Goal: Task Accomplishment & Management: Use online tool/utility

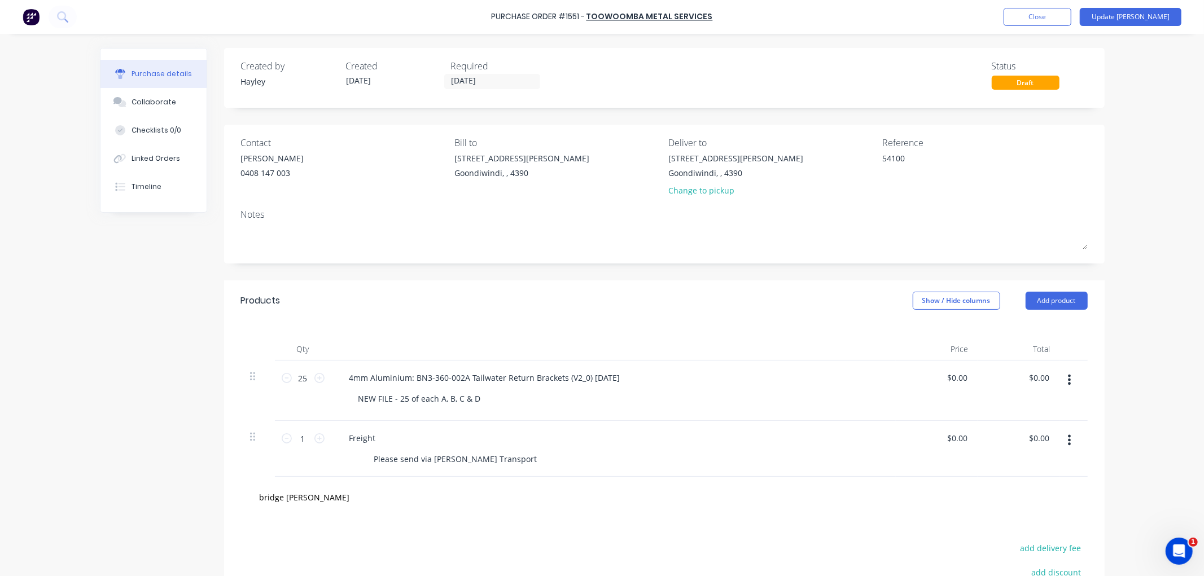
scroll to position [140, 0]
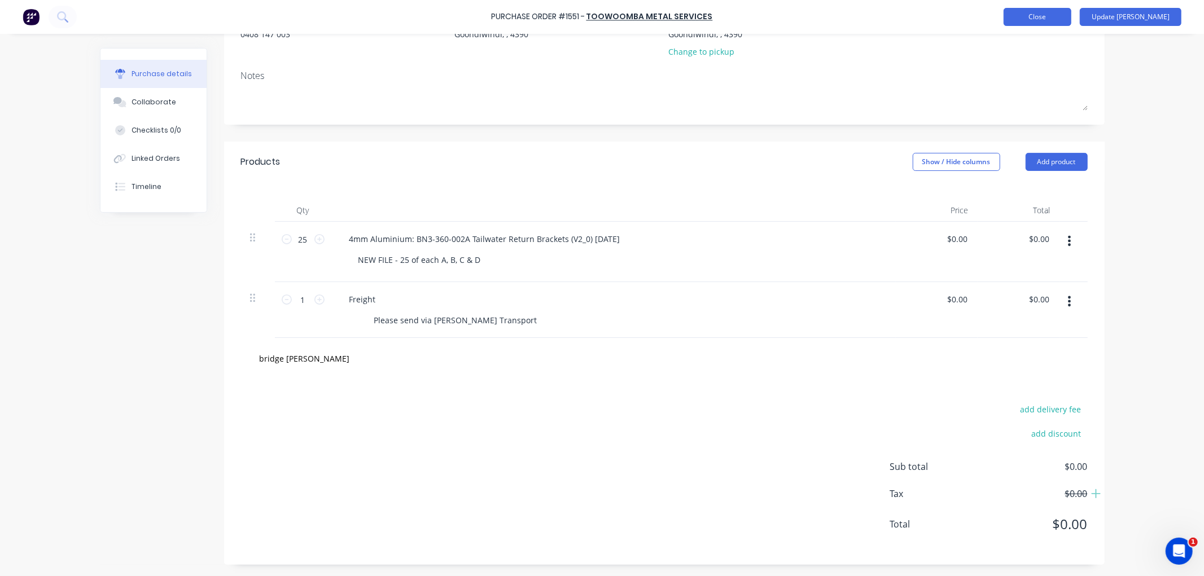
click at [1060, 12] on button "Close" at bounding box center [1038, 17] width 68 height 18
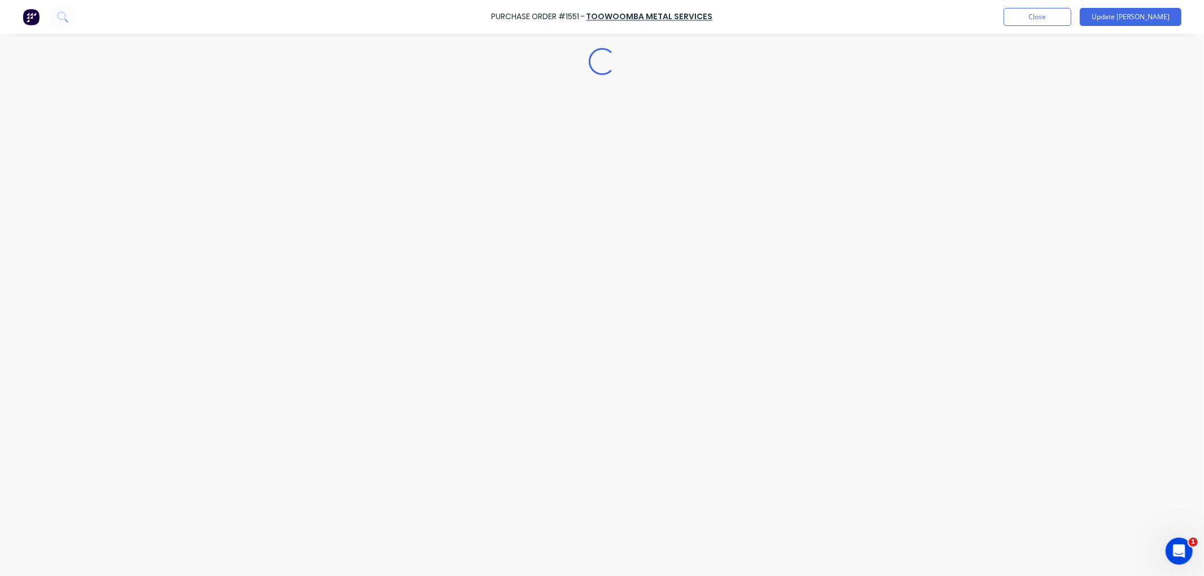
type textarea "x"
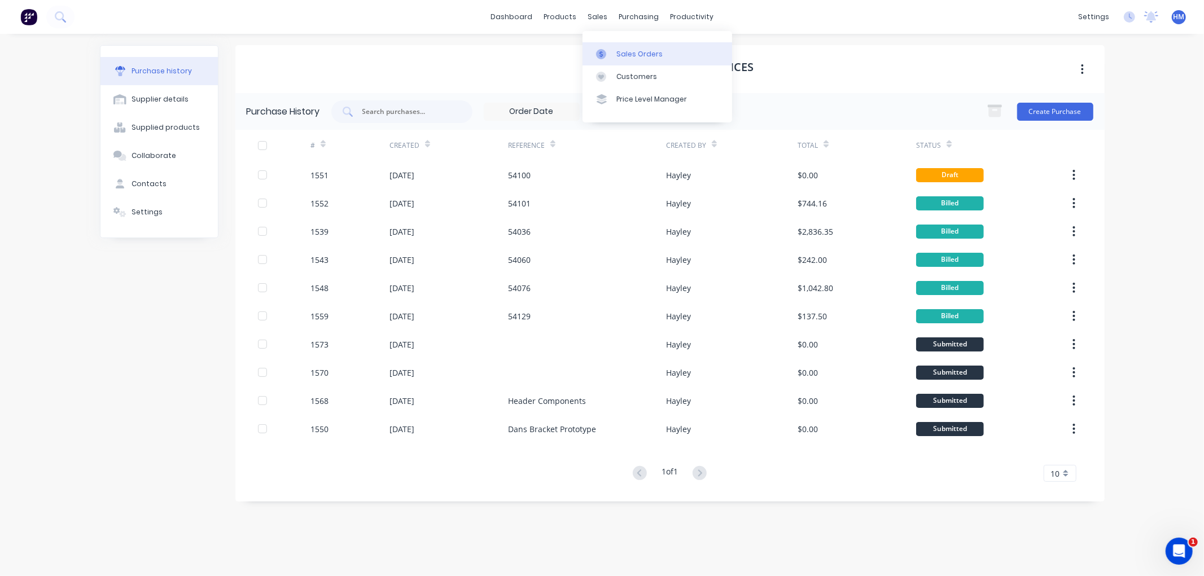
click at [627, 44] on link "Sales Orders" at bounding box center [658, 53] width 150 height 23
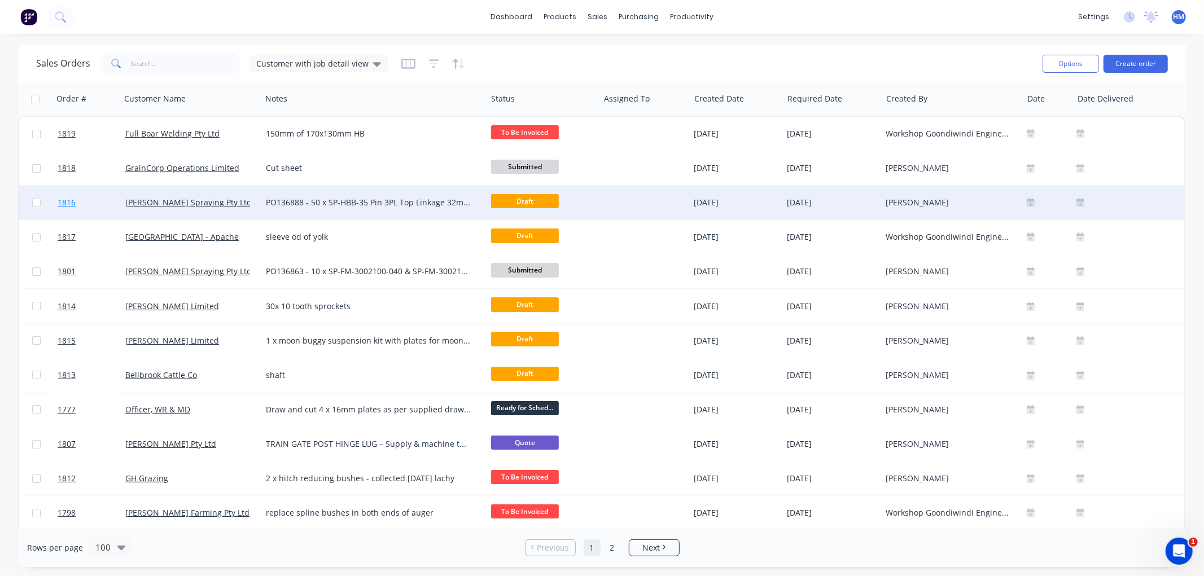
click at [98, 206] on link "1816" at bounding box center [92, 203] width 68 height 34
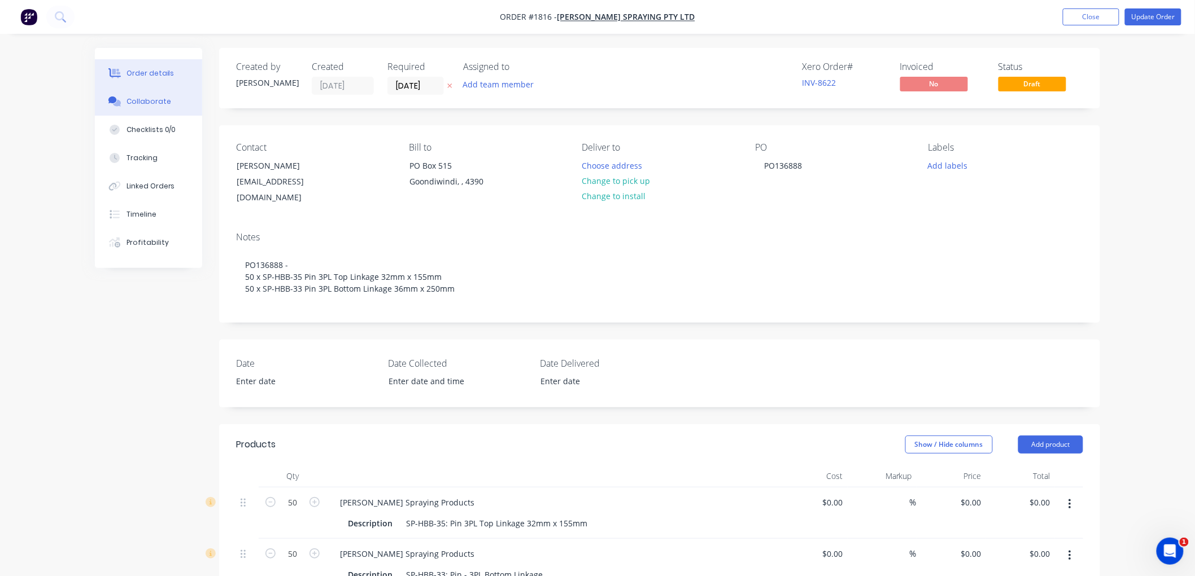
click at [150, 106] on div "Collaborate" at bounding box center [148, 102] width 45 height 10
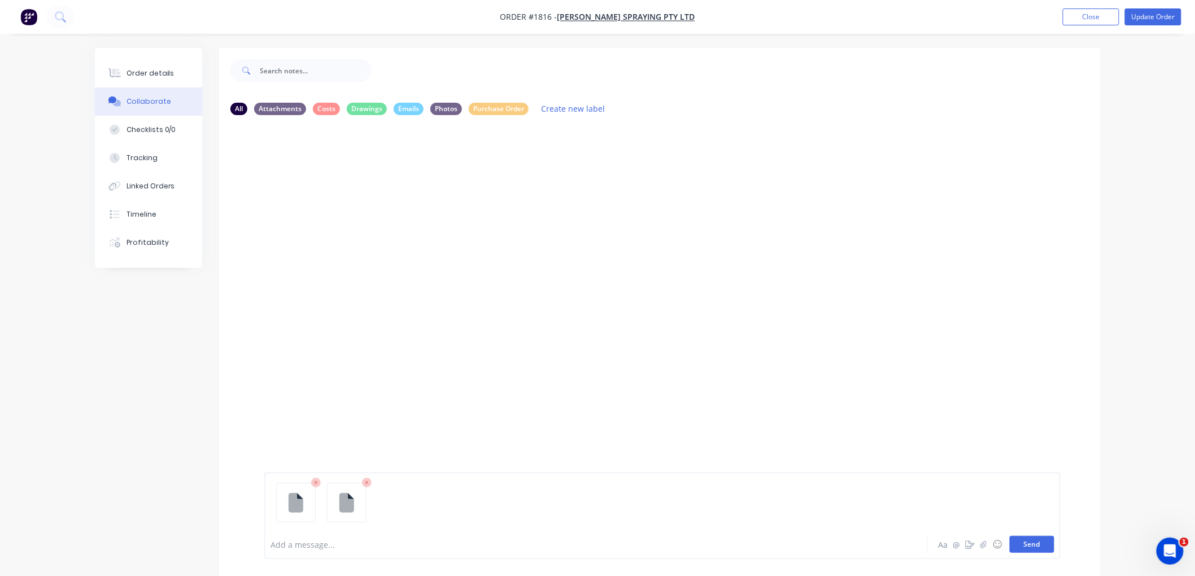
click at [1026, 545] on button "Send" at bounding box center [1031, 544] width 45 height 17
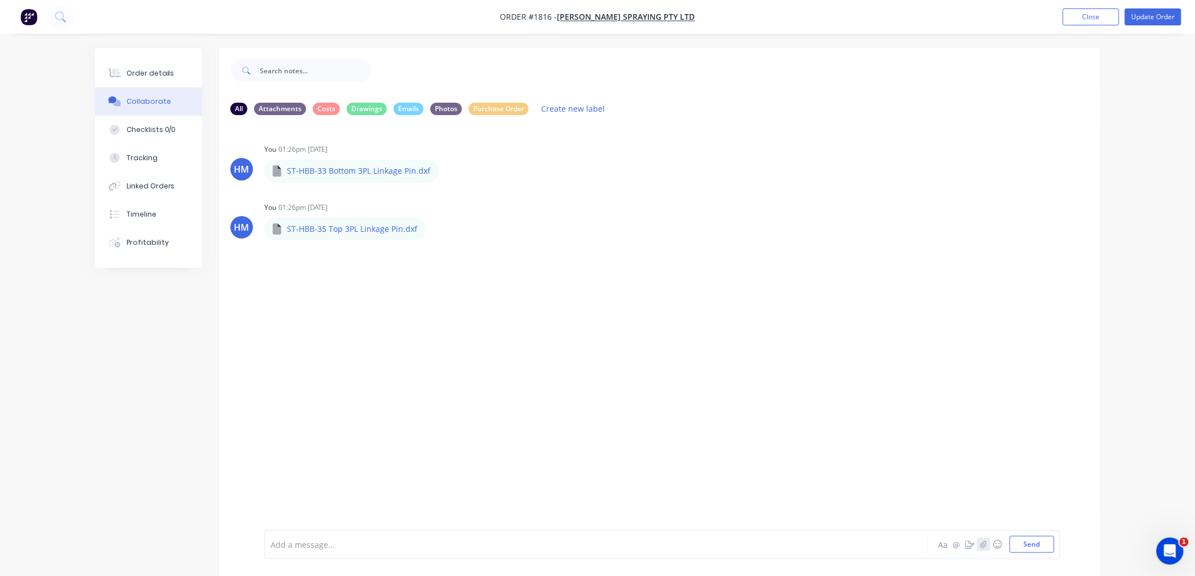
click at [983, 545] on icon "button" at bounding box center [983, 544] width 6 height 7
click at [1025, 544] on button "Send" at bounding box center [1031, 544] width 45 height 17
click at [1087, 14] on button "Close" at bounding box center [1091, 16] width 56 height 17
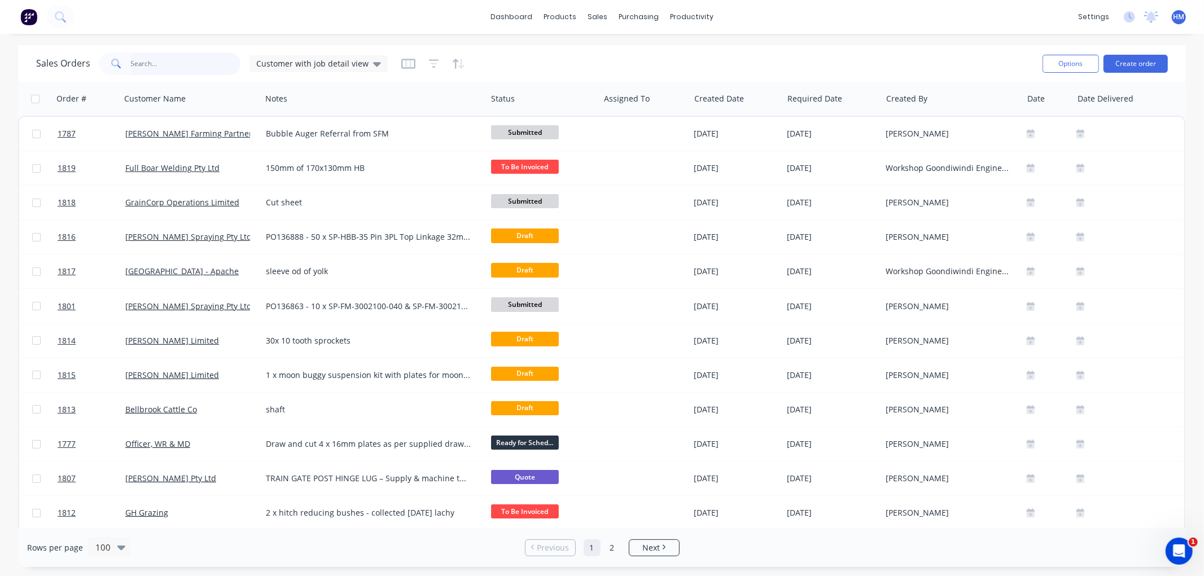
click at [171, 60] on input "text" at bounding box center [186, 64] width 110 height 23
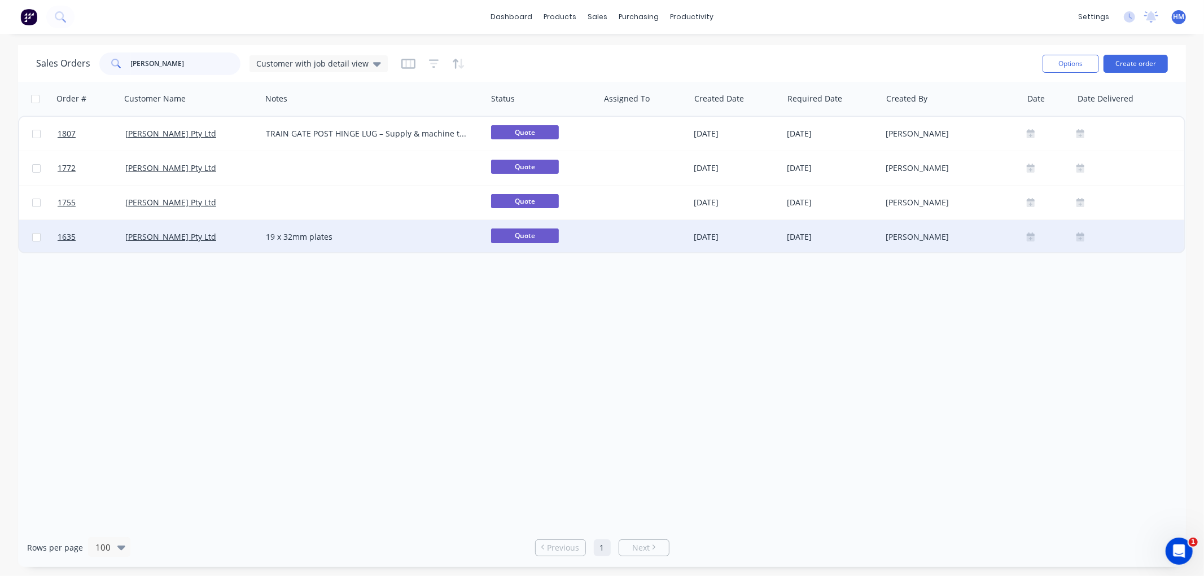
type input "[PERSON_NAME]"
click at [202, 239] on div "[PERSON_NAME] Pty Ltd" at bounding box center [187, 236] width 125 height 11
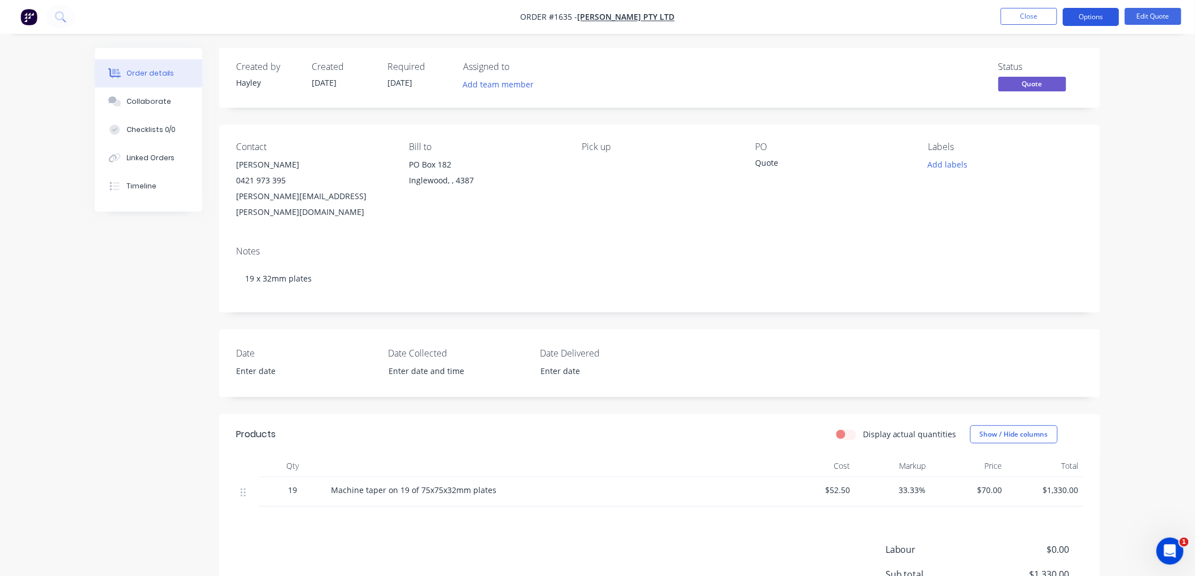
click at [1087, 19] on button "Options" at bounding box center [1091, 17] width 56 height 18
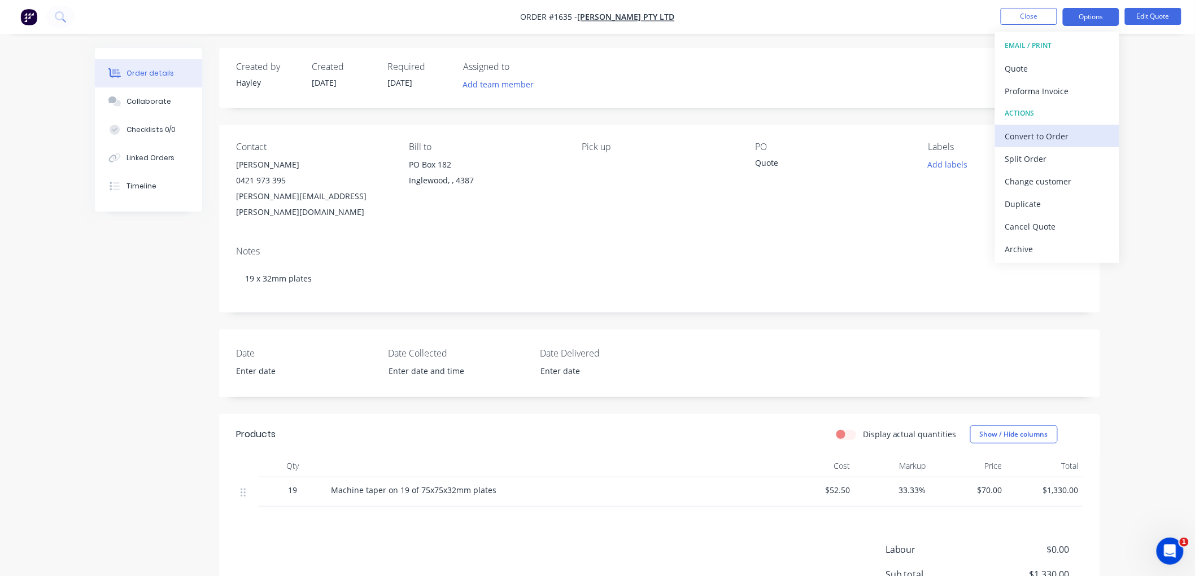
click at [1046, 140] on div "Convert to Order" at bounding box center [1057, 136] width 104 height 16
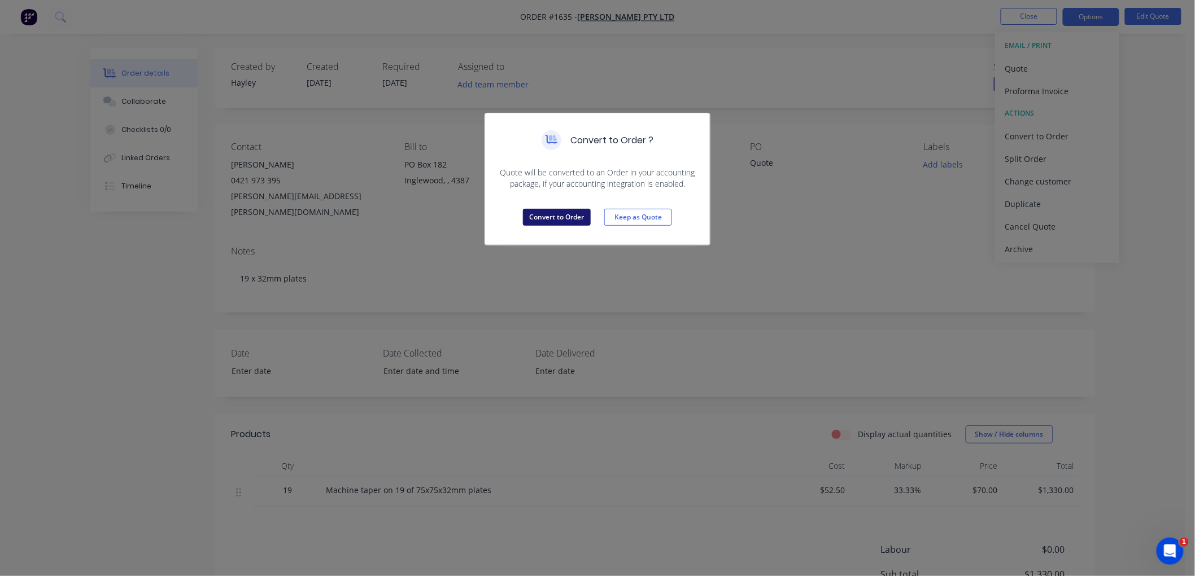
click at [557, 212] on button "Convert to Order" at bounding box center [557, 217] width 68 height 17
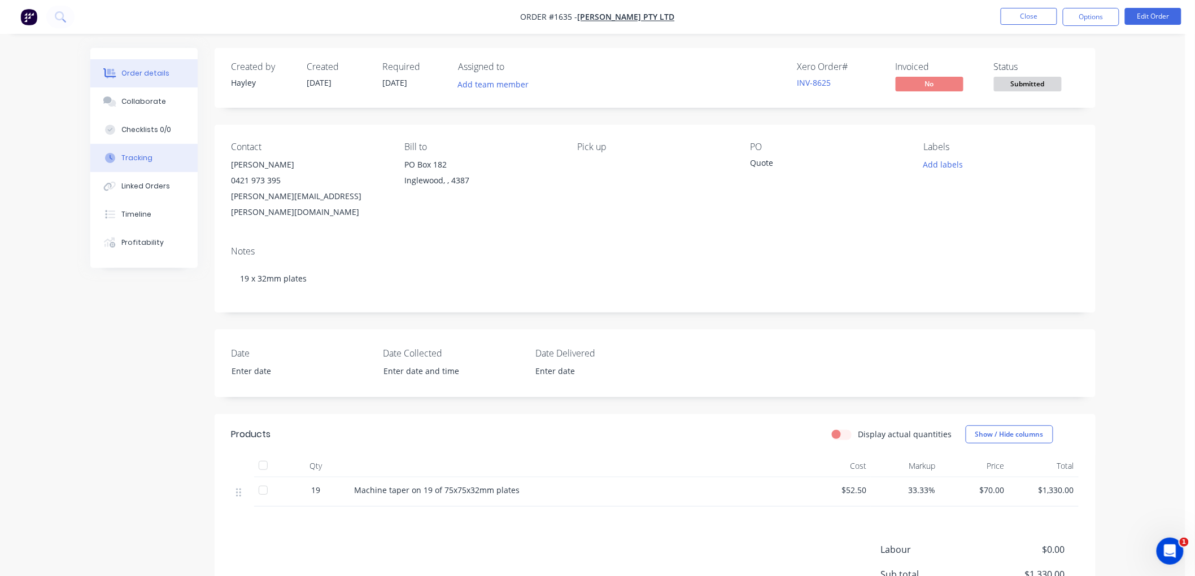
click at [142, 161] on div "Tracking" at bounding box center [136, 158] width 31 height 10
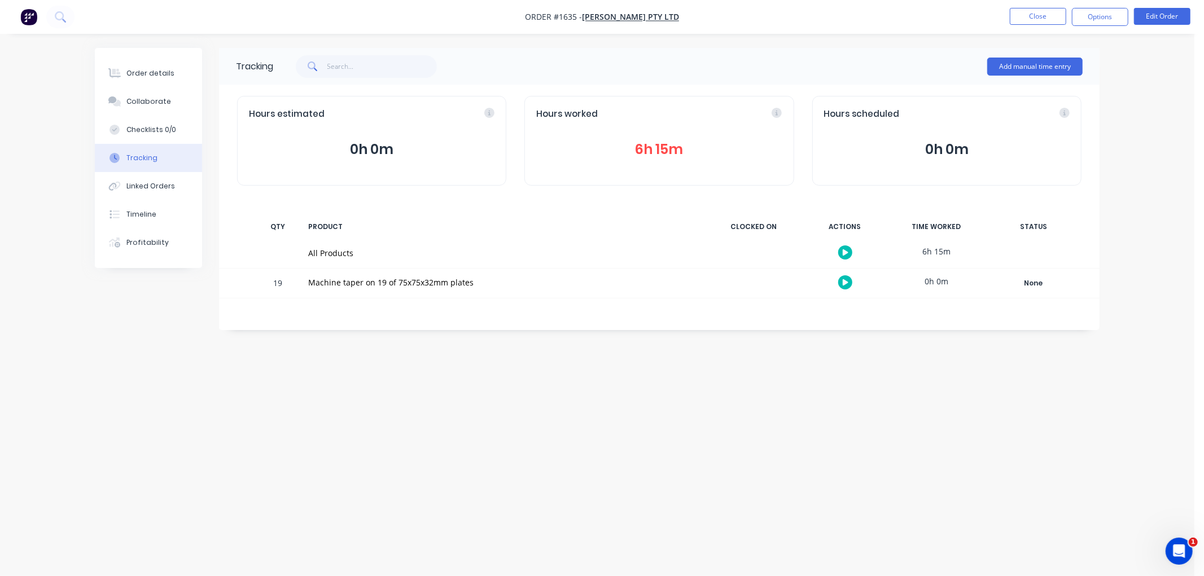
click at [655, 148] on button "6h 15m" at bounding box center [659, 149] width 246 height 21
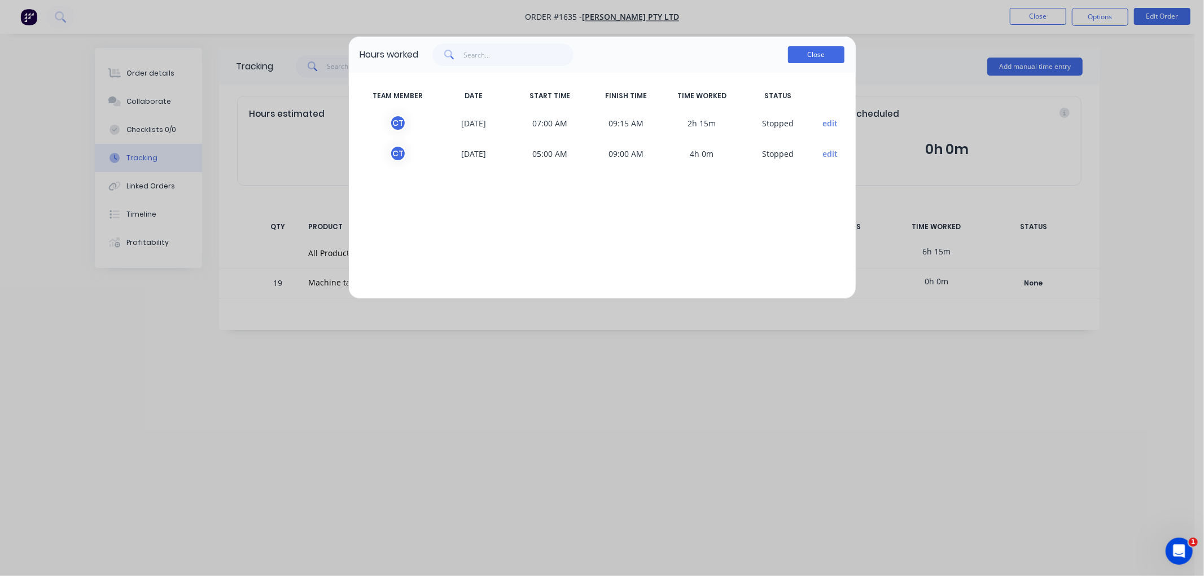
click at [813, 59] on button "Close" at bounding box center [816, 54] width 56 height 17
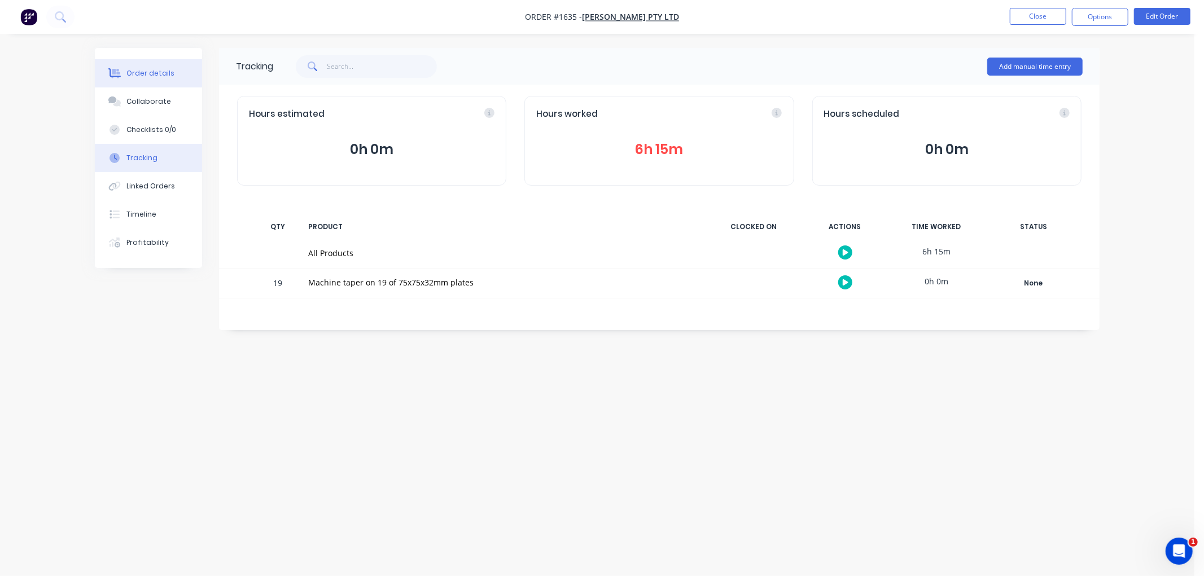
click at [109, 71] on icon at bounding box center [114, 73] width 13 height 10
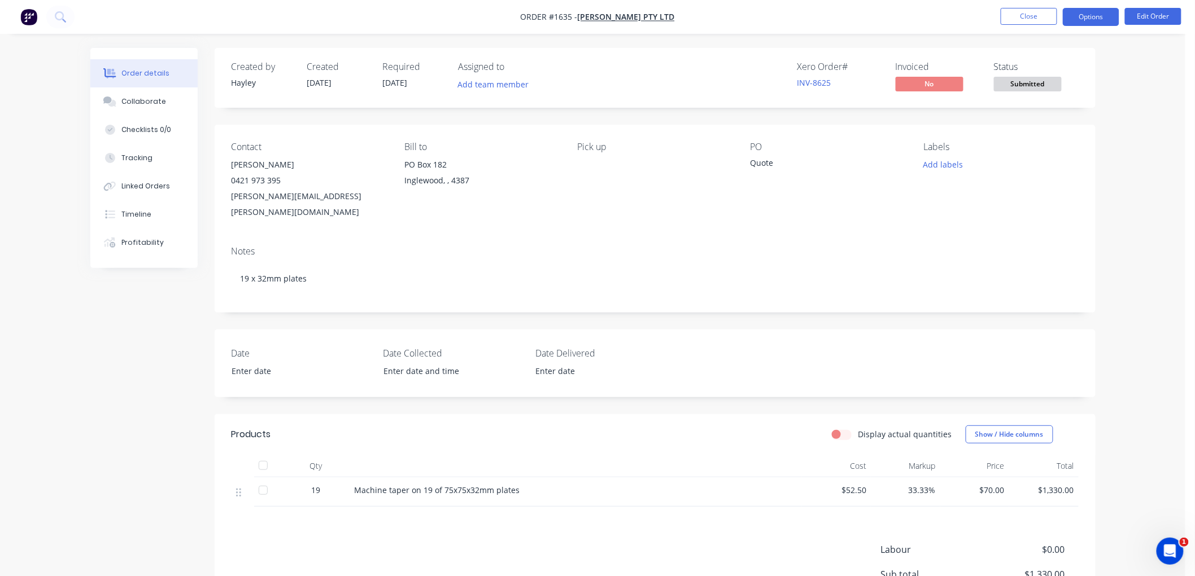
click at [1090, 18] on button "Options" at bounding box center [1091, 17] width 56 height 18
click at [1026, 19] on button "Close" at bounding box center [1028, 16] width 56 height 17
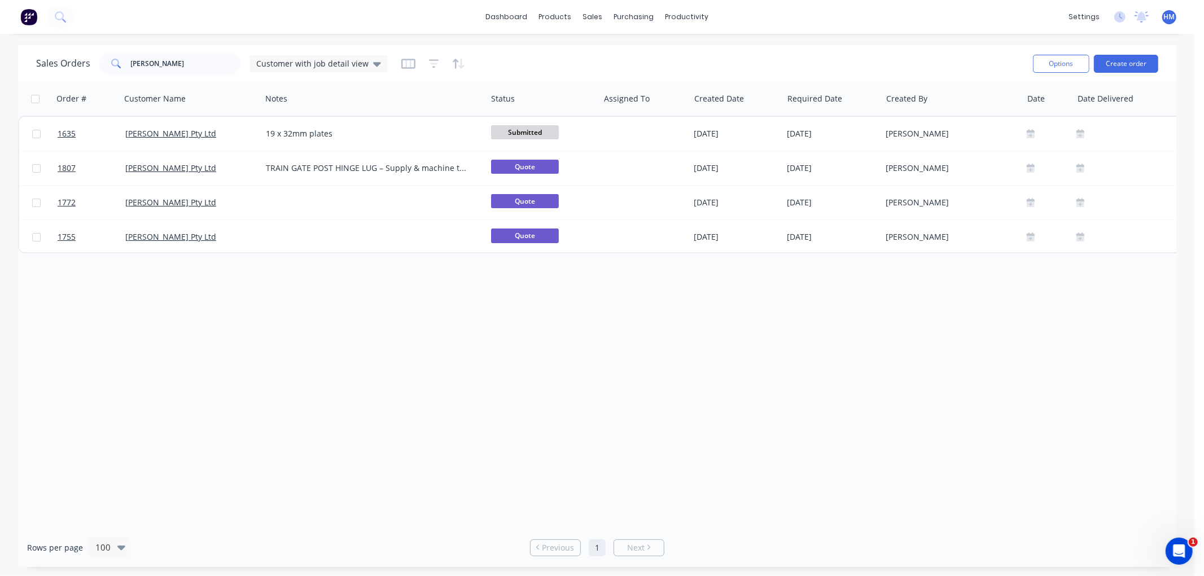
click at [329, 385] on div "Order # Customer Name Notes Status Assigned To Created Date Required Date Creat…" at bounding box center [597, 305] width 1159 height 447
click at [171, 59] on input "[PERSON_NAME]" at bounding box center [186, 64] width 110 height 23
drag, startPoint x: 161, startPoint y: 63, endPoint x: 103, endPoint y: 63, distance: 57.6
click at [103, 63] on div "[PERSON_NAME]" at bounding box center [169, 64] width 141 height 23
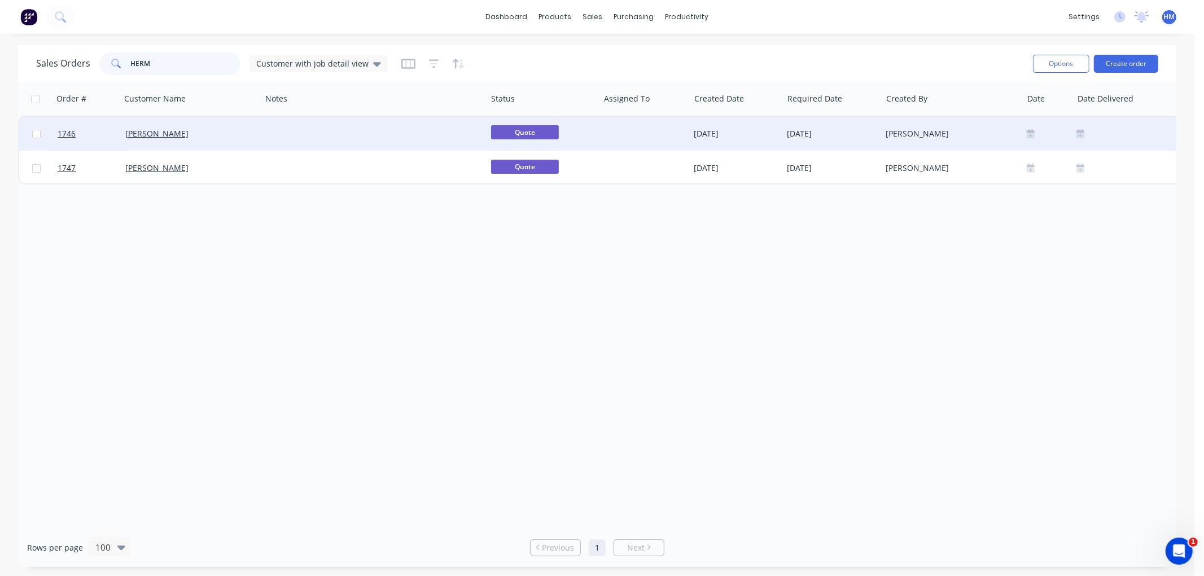
type input "HERM"
click at [235, 136] on div "[PERSON_NAME]" at bounding box center [187, 133] width 125 height 11
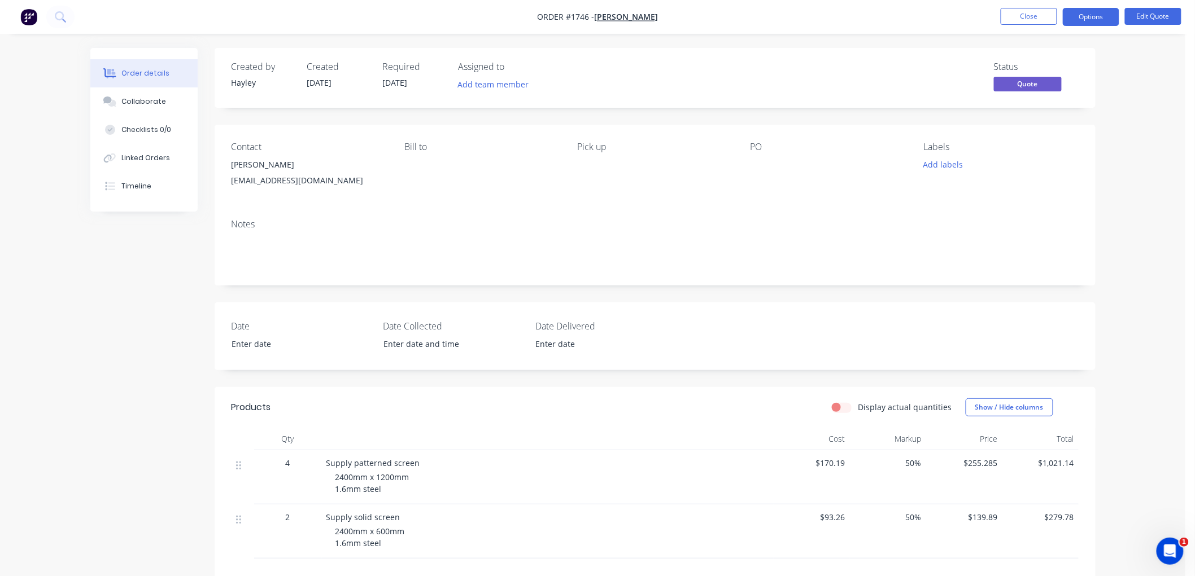
scroll to position [63, 0]
